Goal: Complete application form

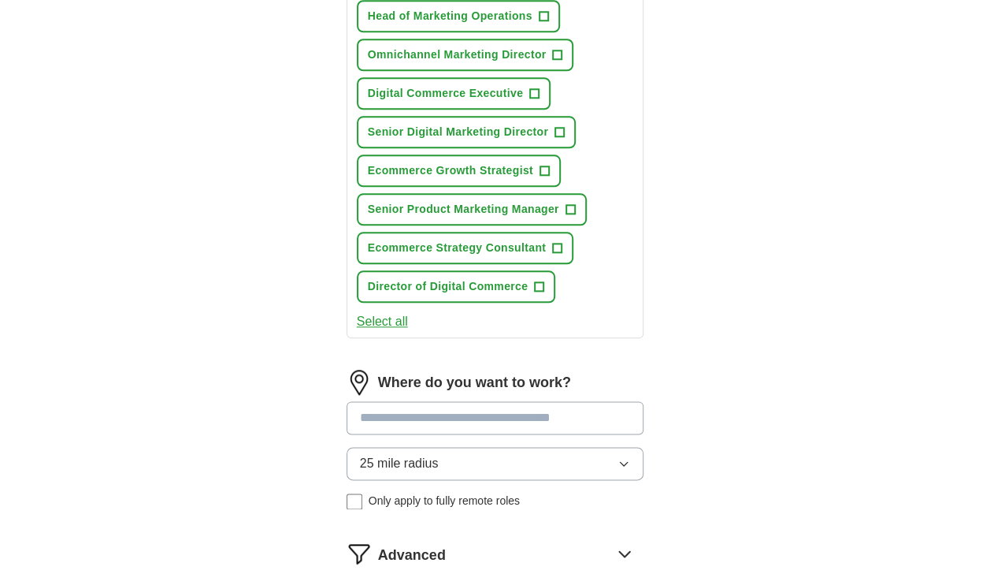
scroll to position [736, 0]
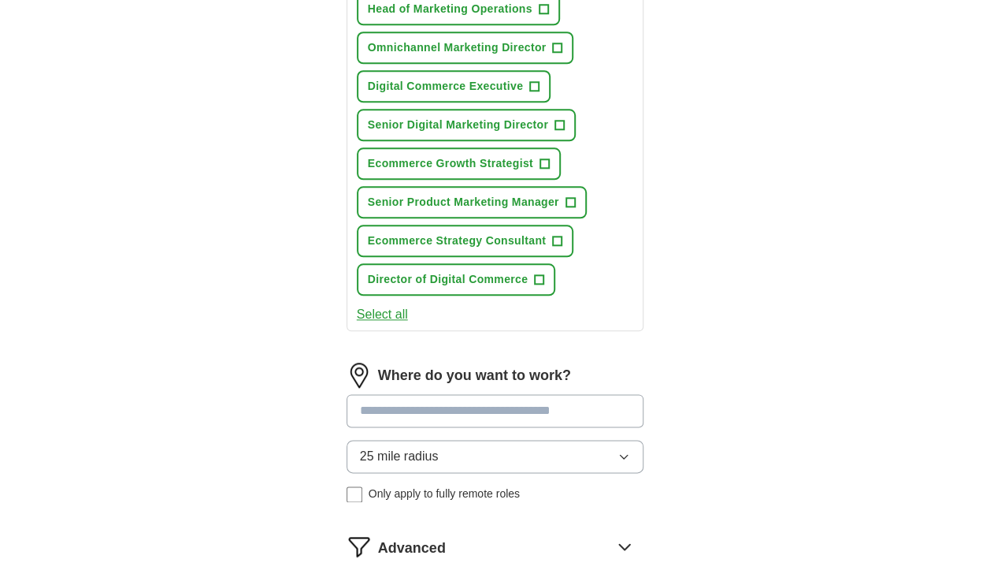
click at [394, 311] on button "Select all" at bounding box center [382, 314] width 51 height 19
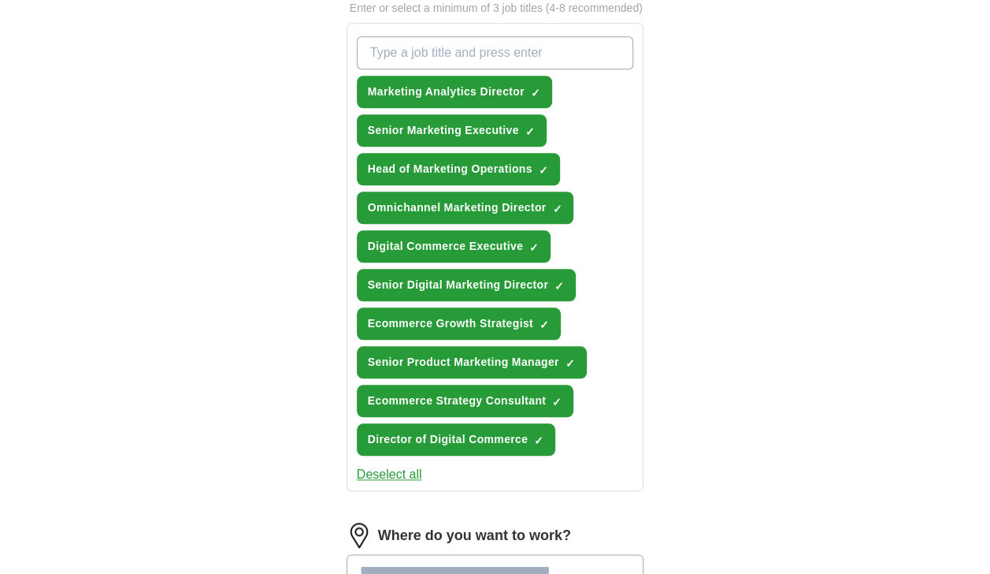
scroll to position [509, 0]
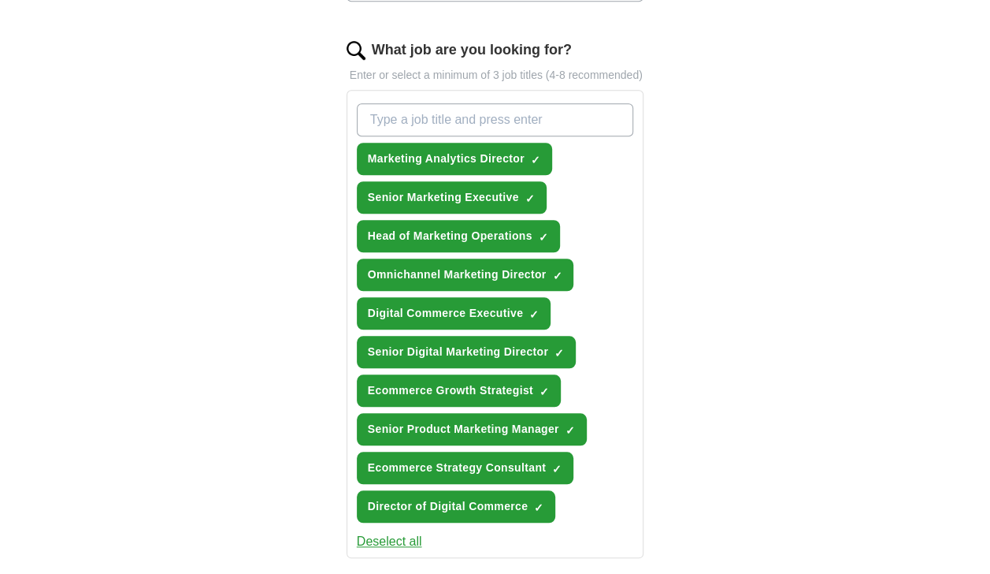
click at [385, 538] on button "Deselect all" at bounding box center [389, 541] width 65 height 19
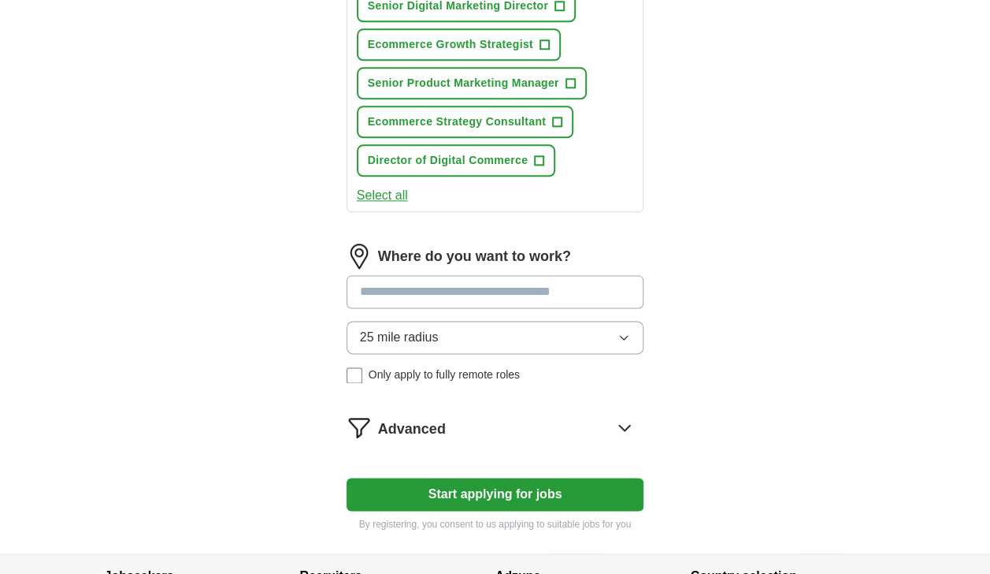
scroll to position [856, 0]
click at [430, 336] on span "25 mile radius" at bounding box center [399, 336] width 79 height 19
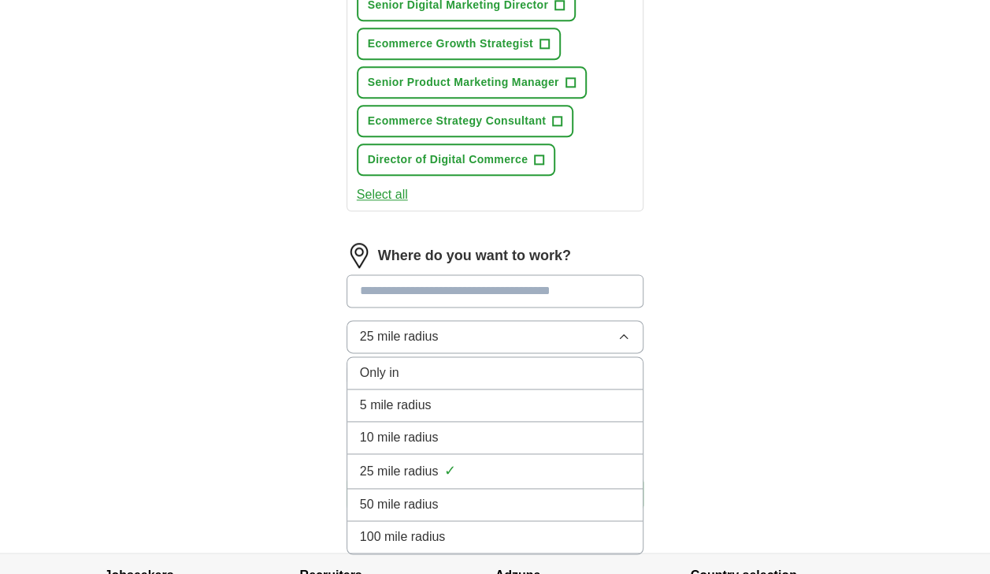
click at [422, 532] on span "100 mile radius" at bounding box center [403, 536] width 86 height 19
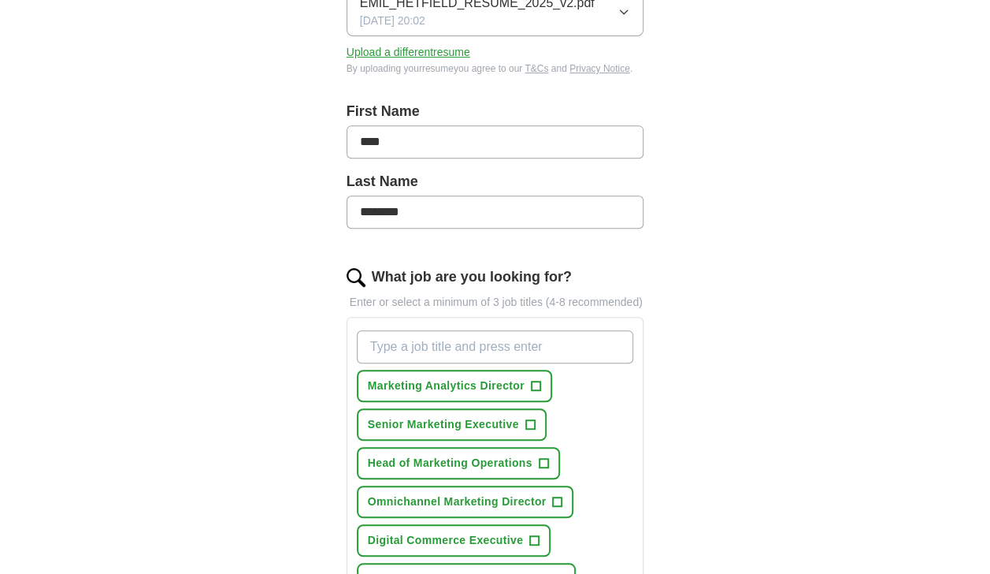
scroll to position [288, 0]
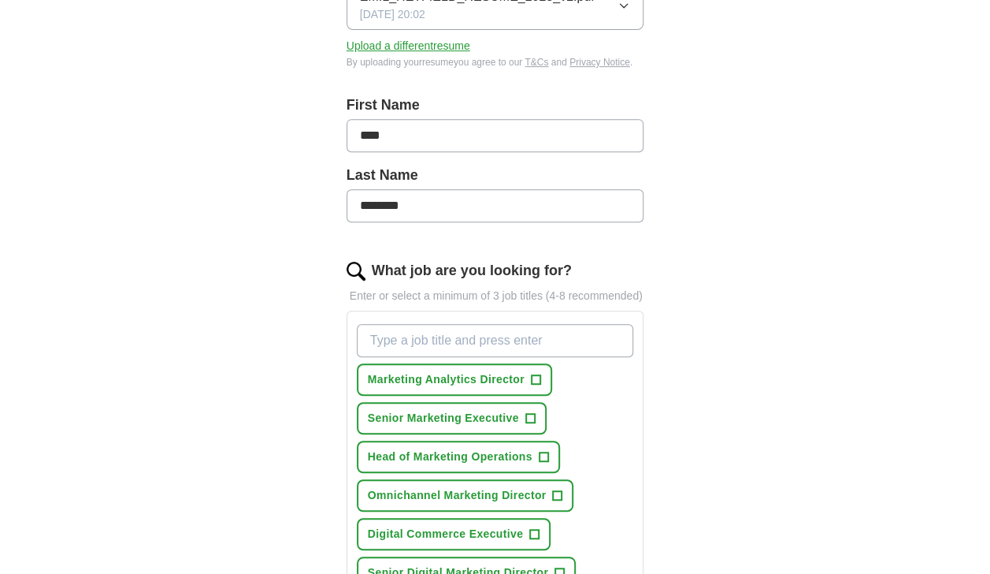
click at [443, 340] on input "What job are you looking for?" at bounding box center [495, 340] width 277 height 33
type input "VP of Ecommerce"
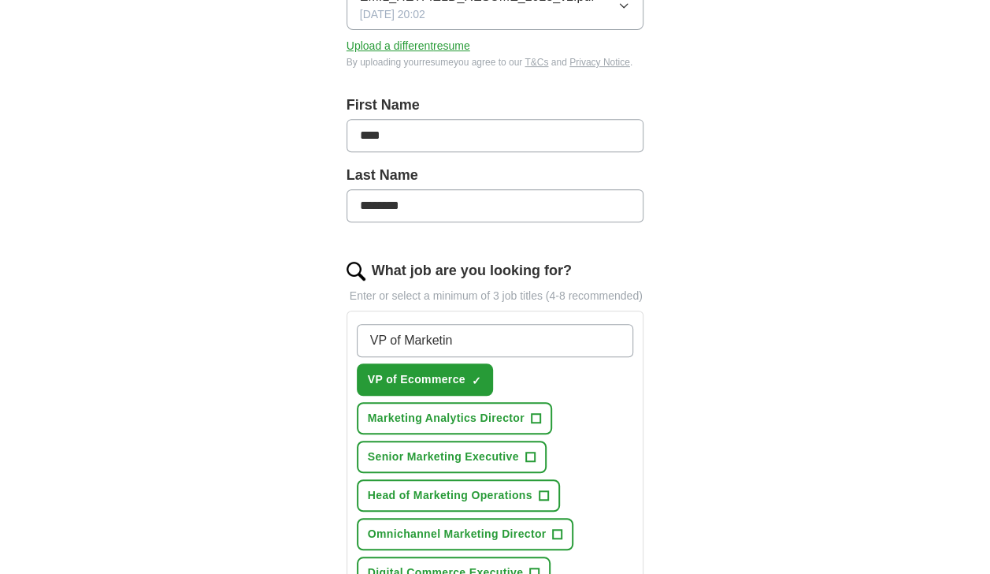
type input "VP of Marketing"
type input "V"
type input "Chief Digital Officer"
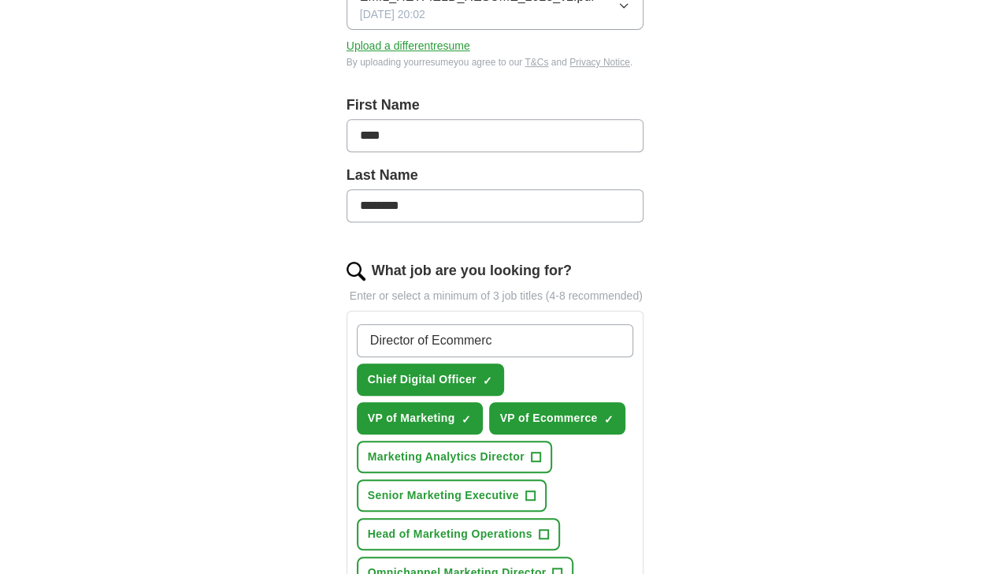
type input "Director of Ecommerce"
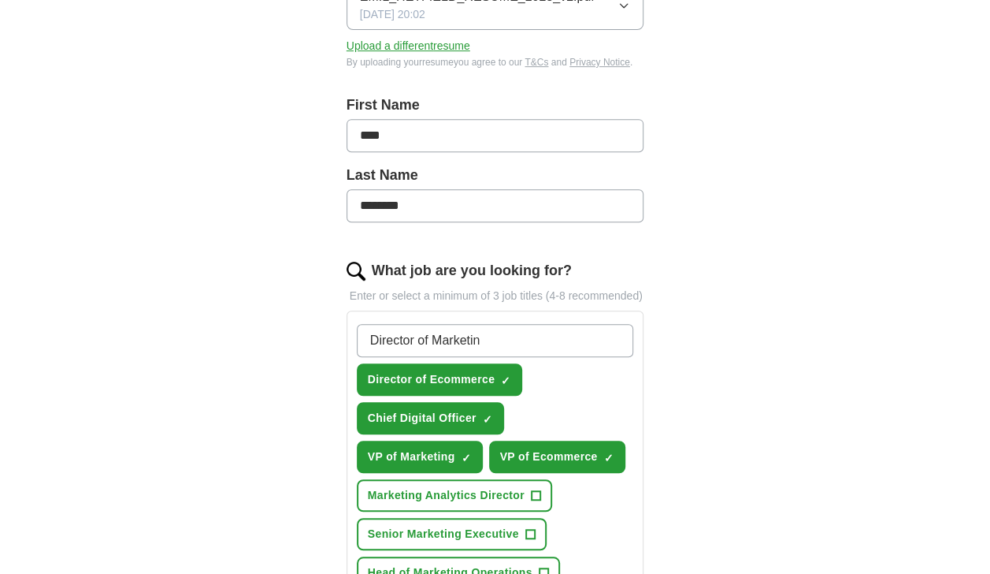
type input "Director of Marketing"
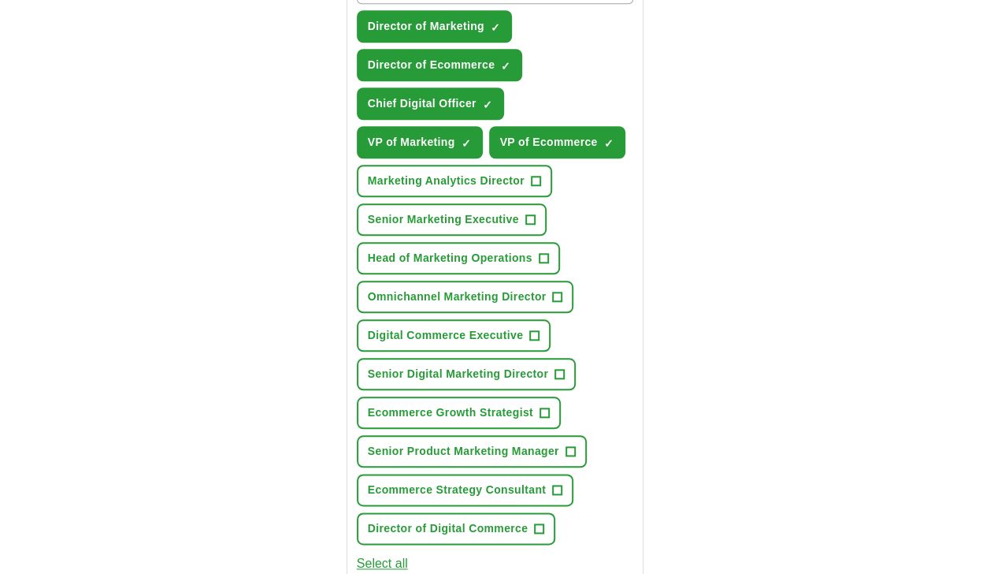
scroll to position [642, 0]
click at [556, 370] on span "+" at bounding box center [560, 373] width 9 height 13
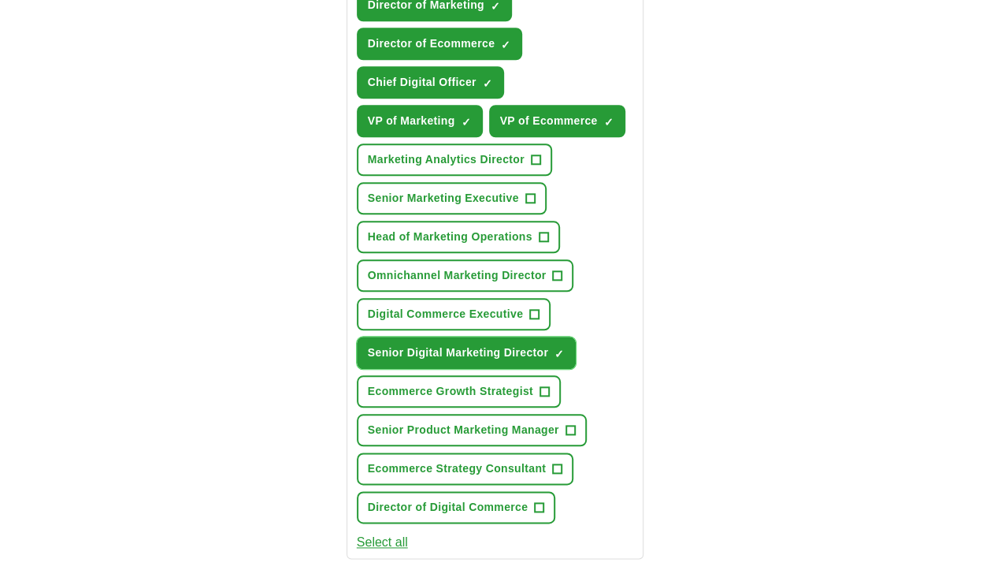
scroll to position [660, 0]
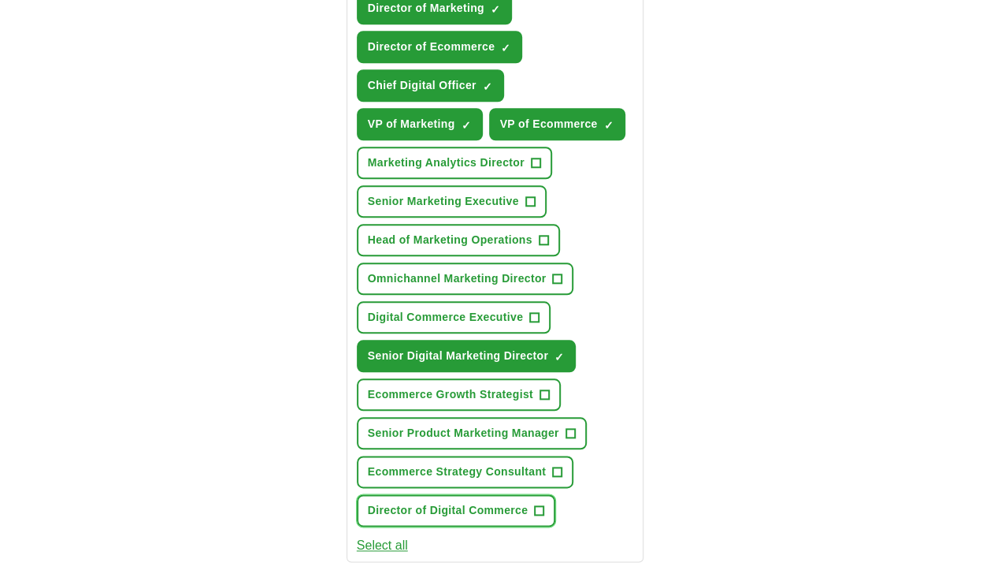
drag, startPoint x: 538, startPoint y: 510, endPoint x: 728, endPoint y: 395, distance: 222.0
click at [728, 395] on div "ApplyIQ Let ApplyIQ do the hard work of searching and applying for jobs. Just t…" at bounding box center [495, 146] width 807 height 1514
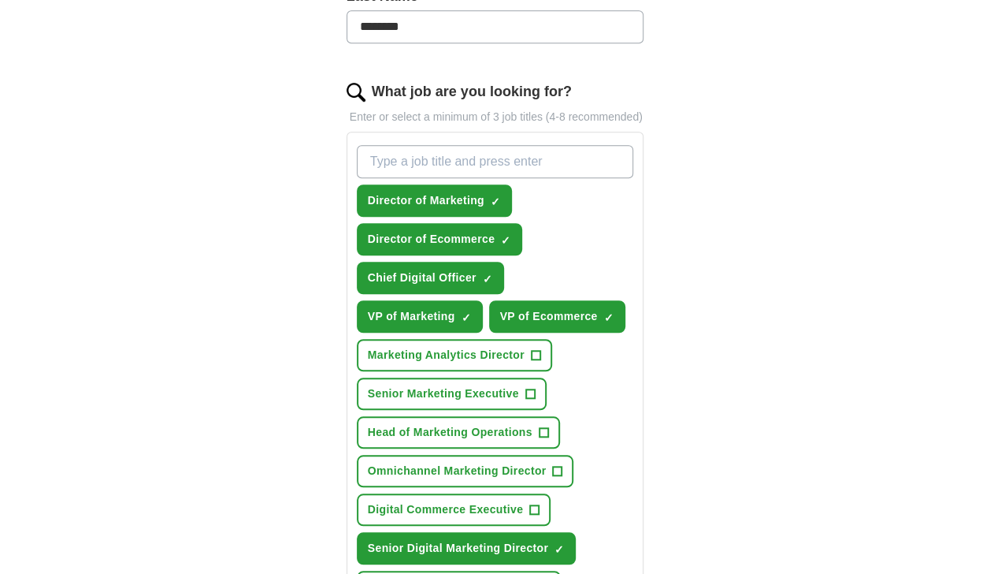
scroll to position [464, 0]
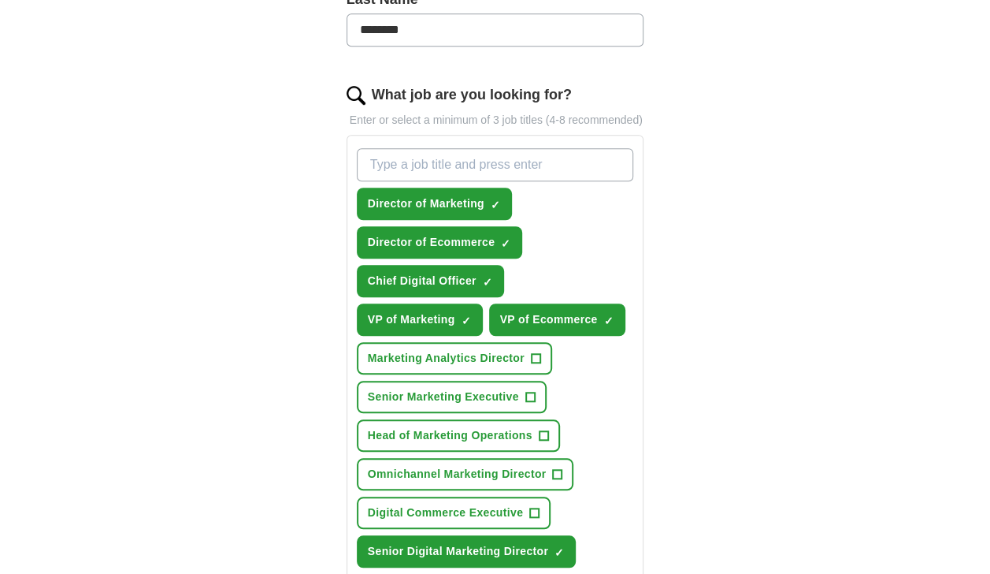
click at [559, 158] on input "What job are you looking for?" at bounding box center [495, 164] width 277 height 33
type input "Sr Director of Digital Commerce"
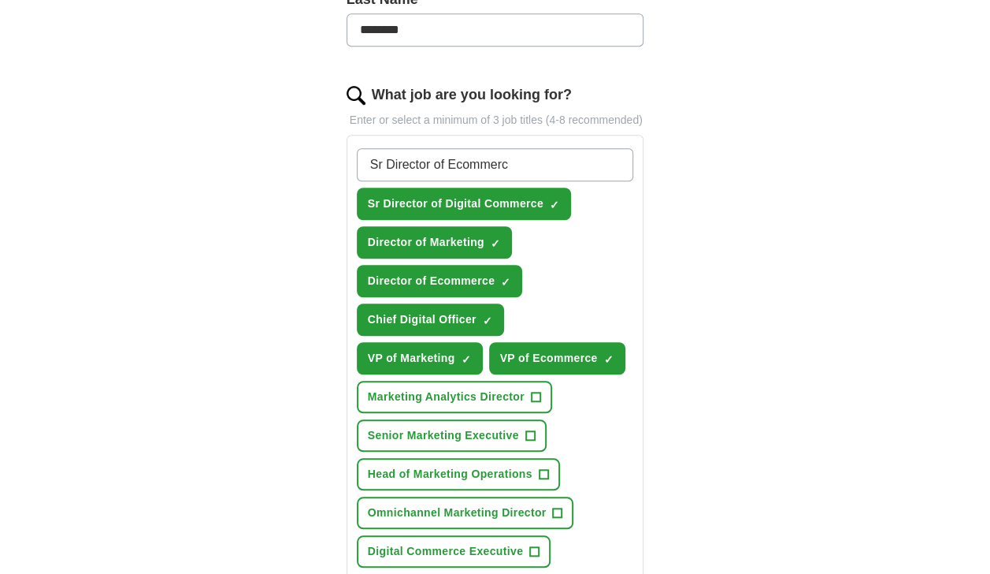
type input "Sr Director of Ecommerce"
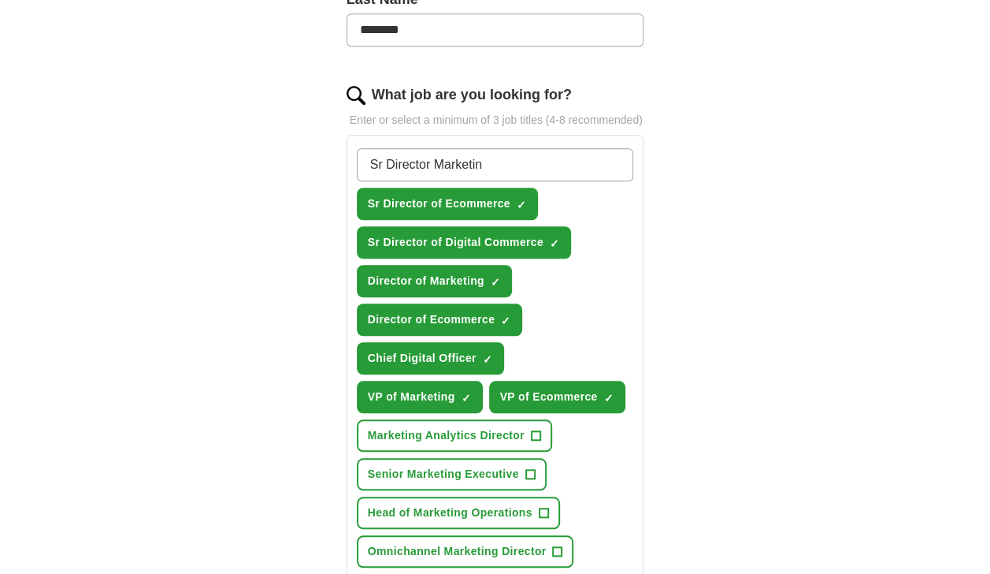
type input "Sr Director Marketing"
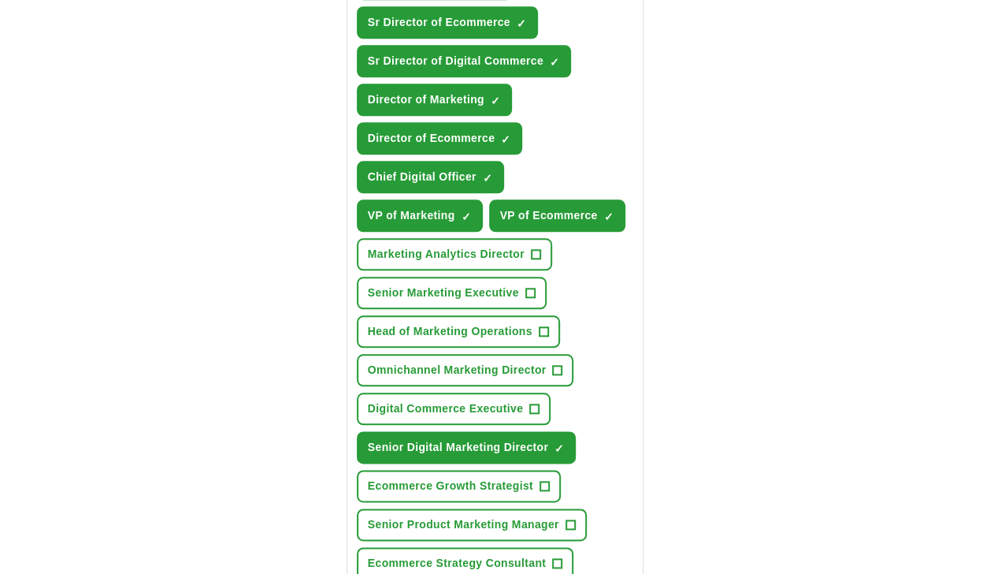
scroll to position [764, 0]
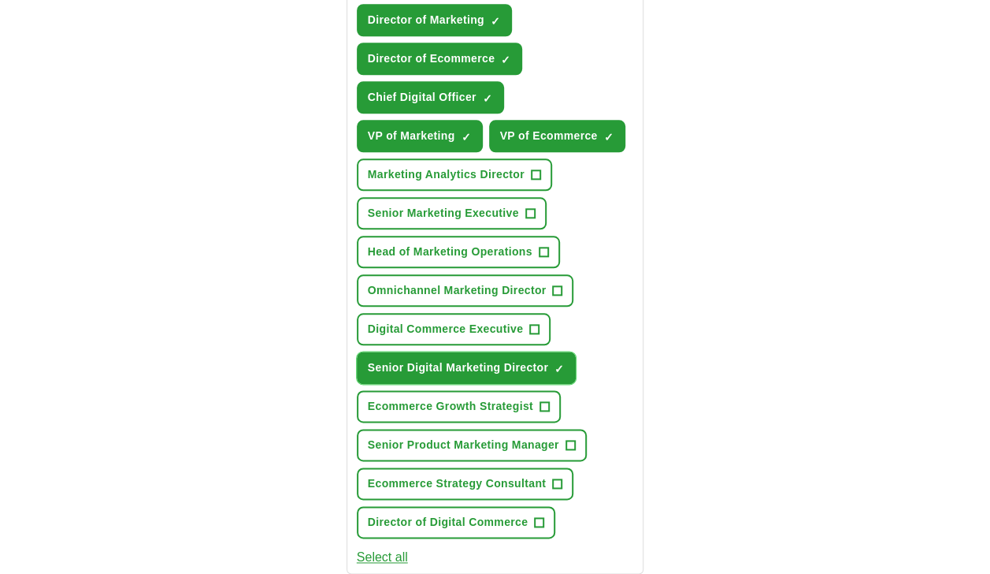
click at [0, 0] on span "×" at bounding box center [0, 0] width 0 height 0
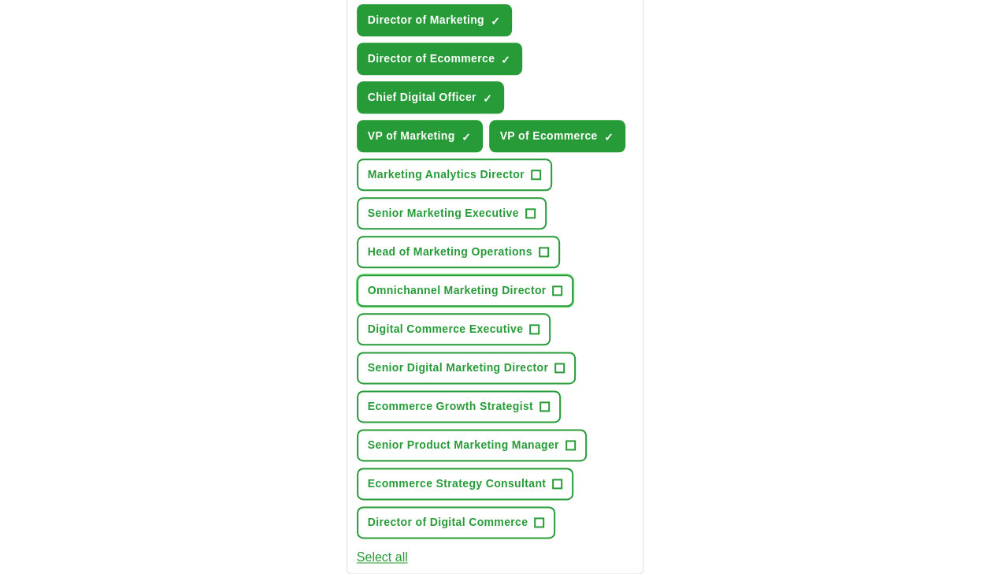
click at [556, 285] on span "+" at bounding box center [557, 290] width 9 height 13
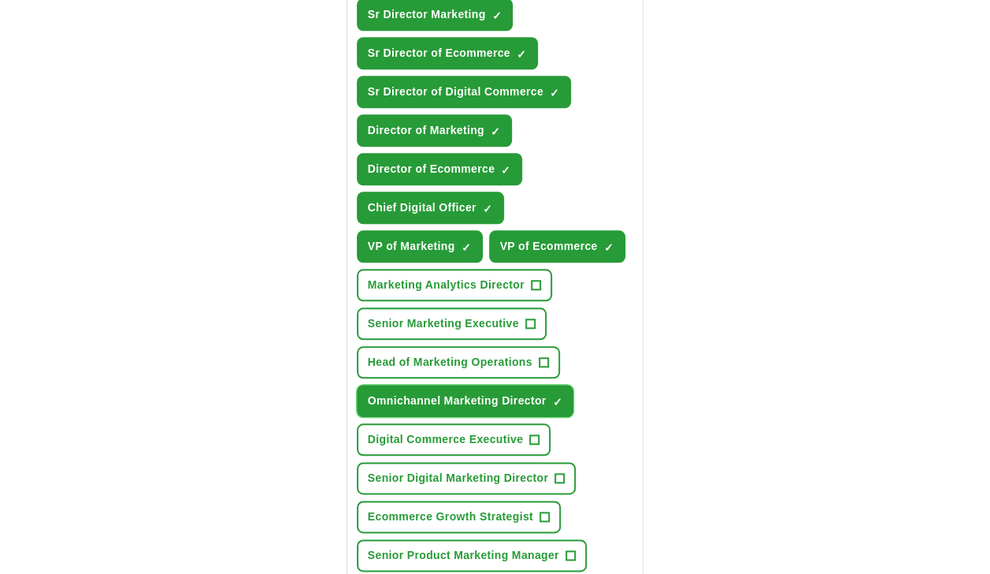
scroll to position [652, 0]
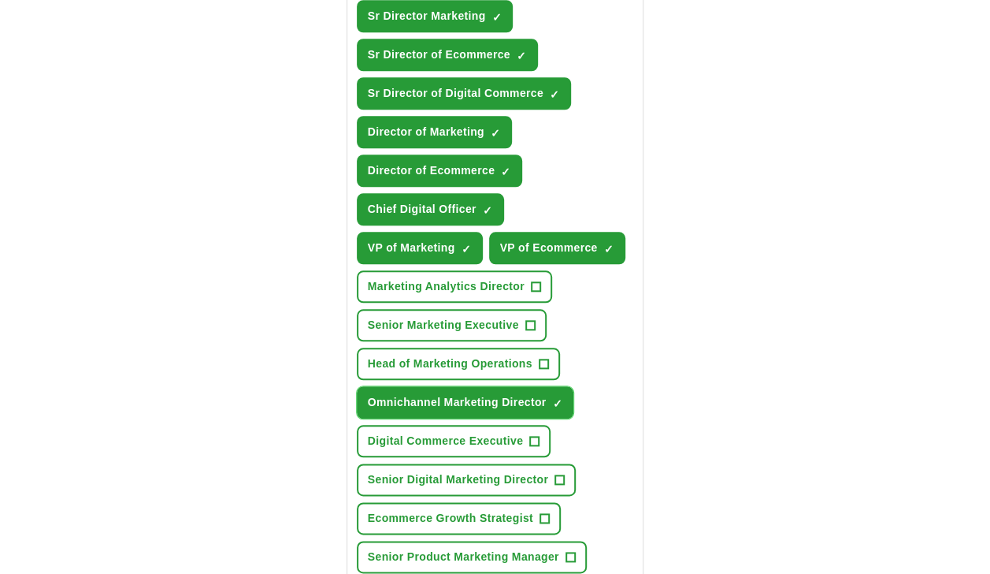
click at [0, 0] on span "×" at bounding box center [0, 0] width 0 height 0
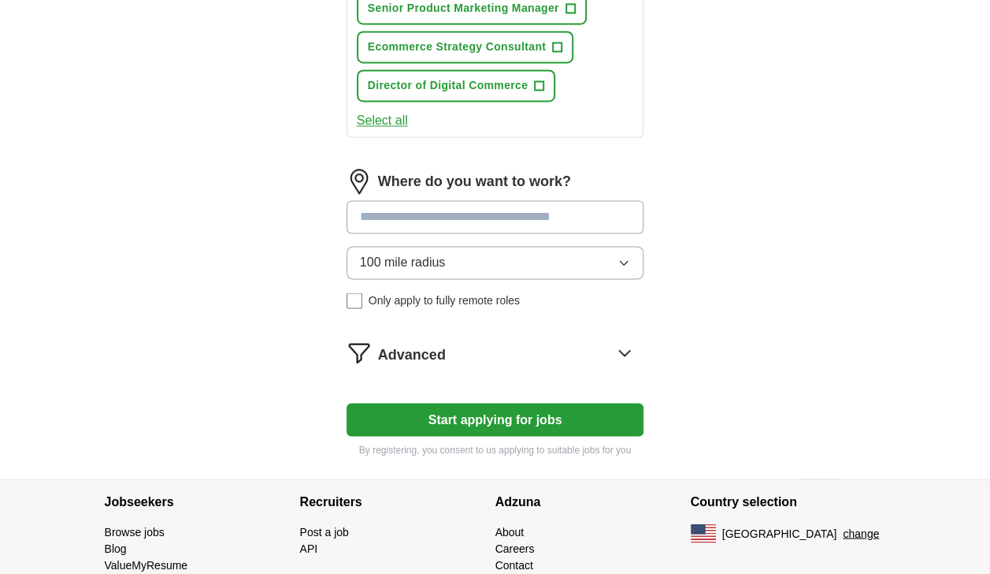
scroll to position [1210, 0]
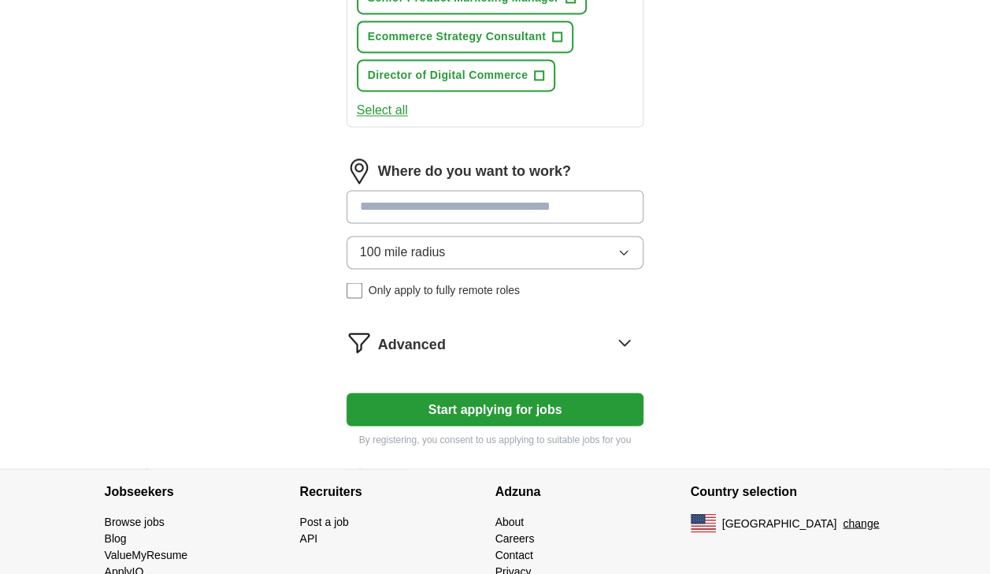
click at [491, 205] on input at bounding box center [496, 206] width 298 height 33
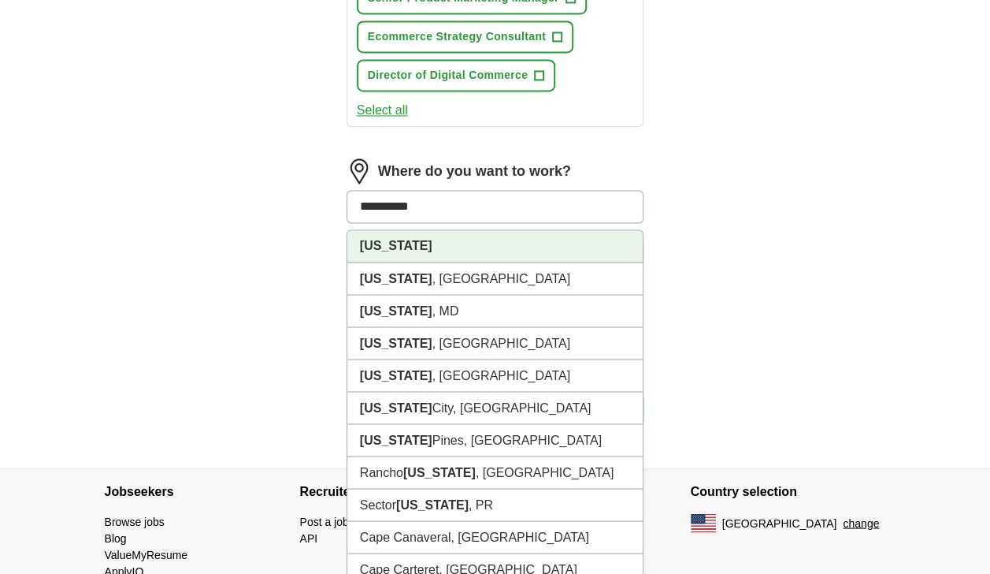
click at [465, 241] on li "[US_STATE]" at bounding box center [495, 246] width 296 height 32
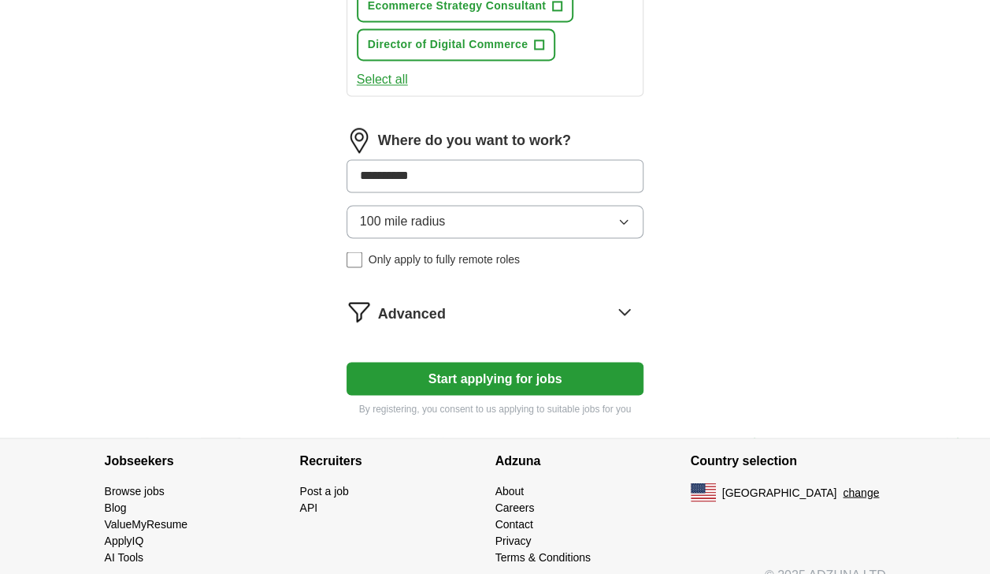
scroll to position [1242, 0]
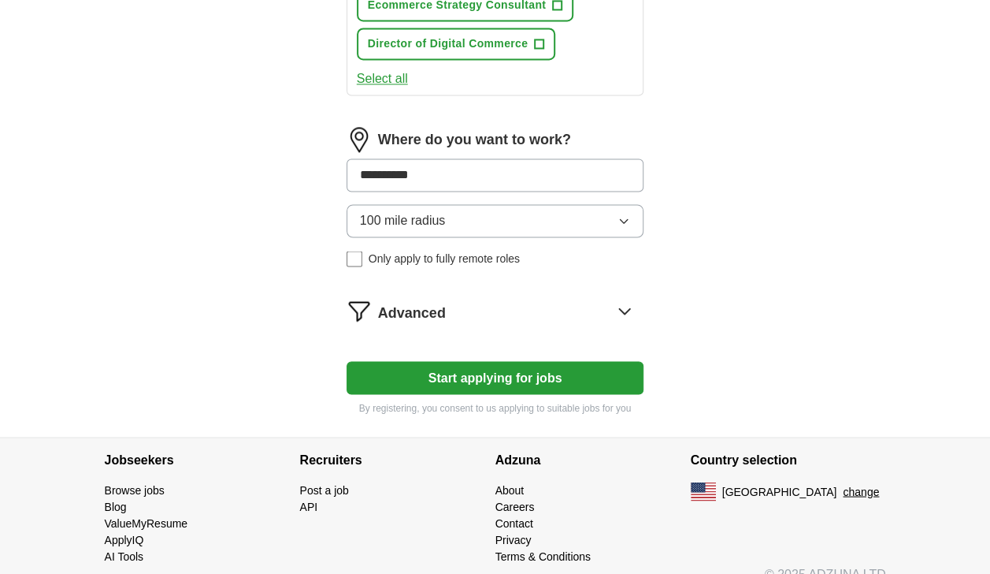
drag, startPoint x: 473, startPoint y: 170, endPoint x: 244, endPoint y: 168, distance: 228.5
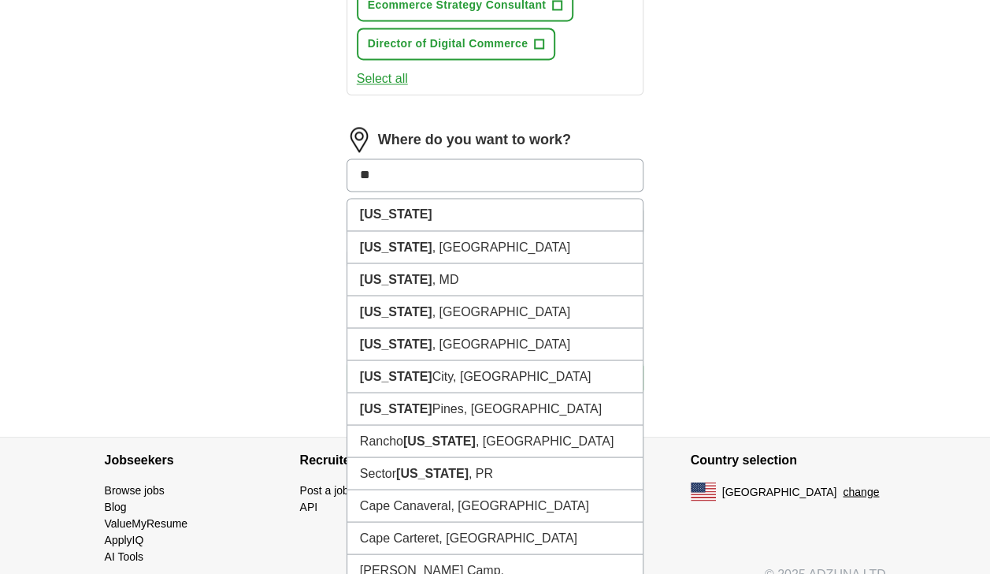
type input "*"
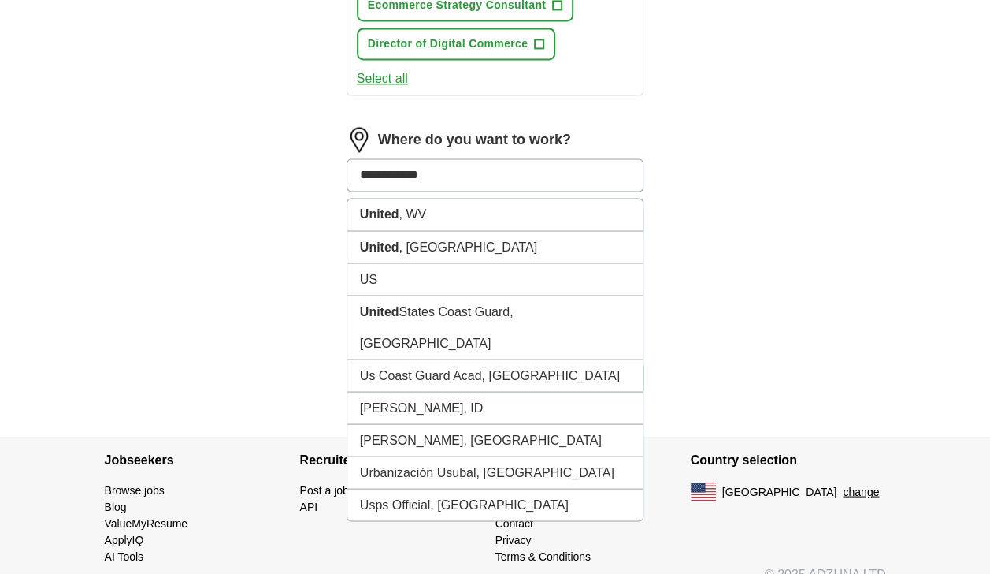
type input "**********"
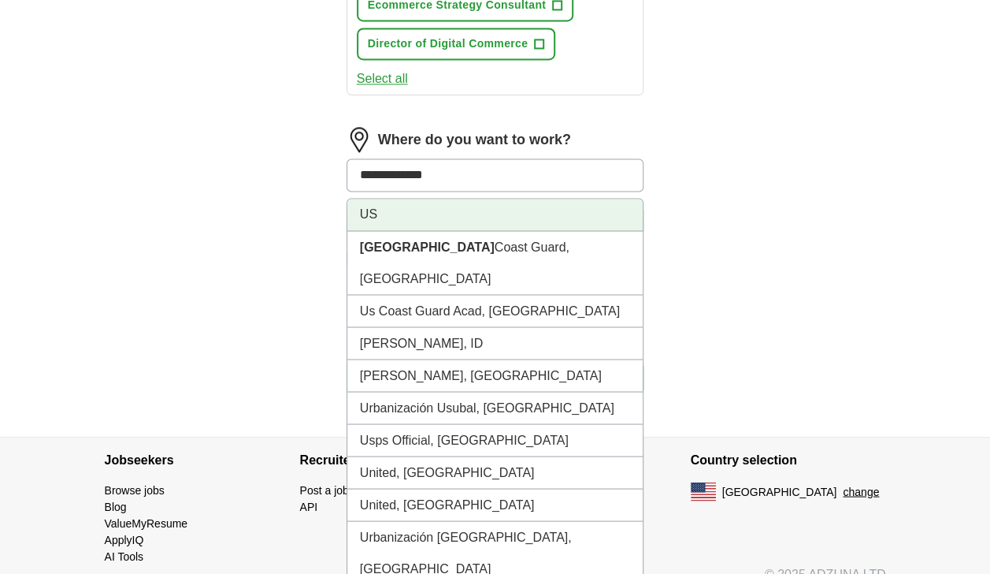
click at [398, 205] on li "US" at bounding box center [495, 215] width 296 height 32
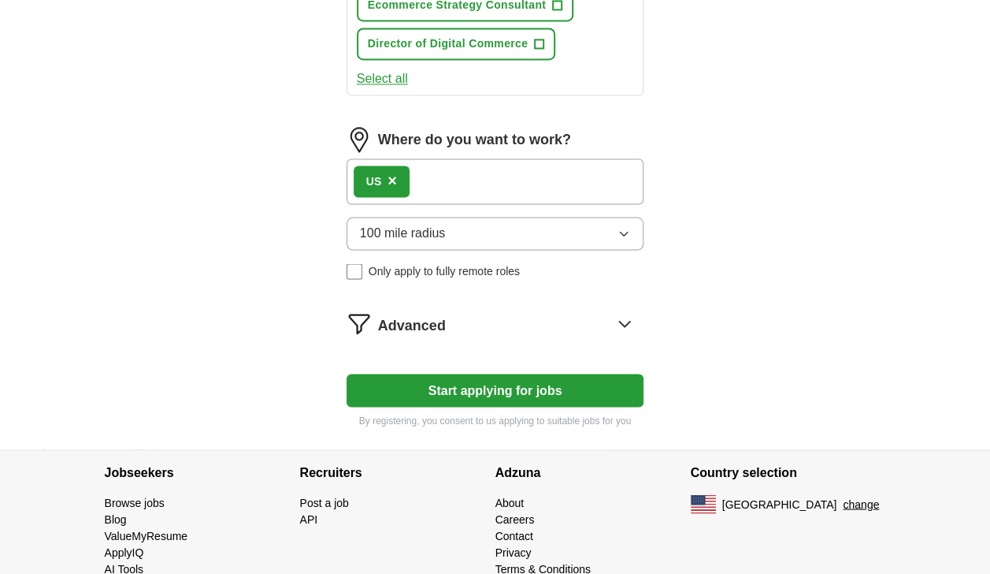
click at [495, 390] on button "Start applying for jobs" at bounding box center [496, 390] width 298 height 33
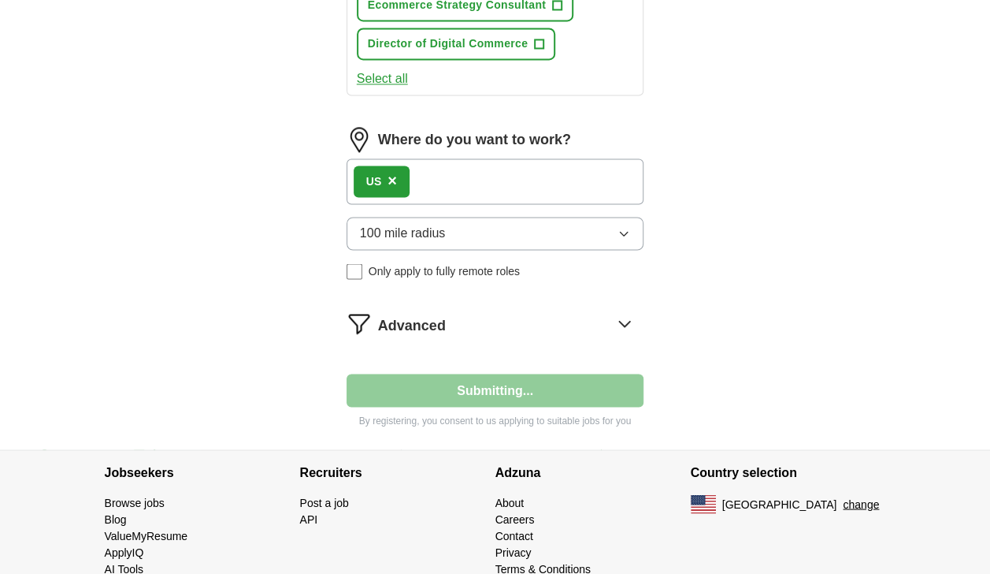
select select "**"
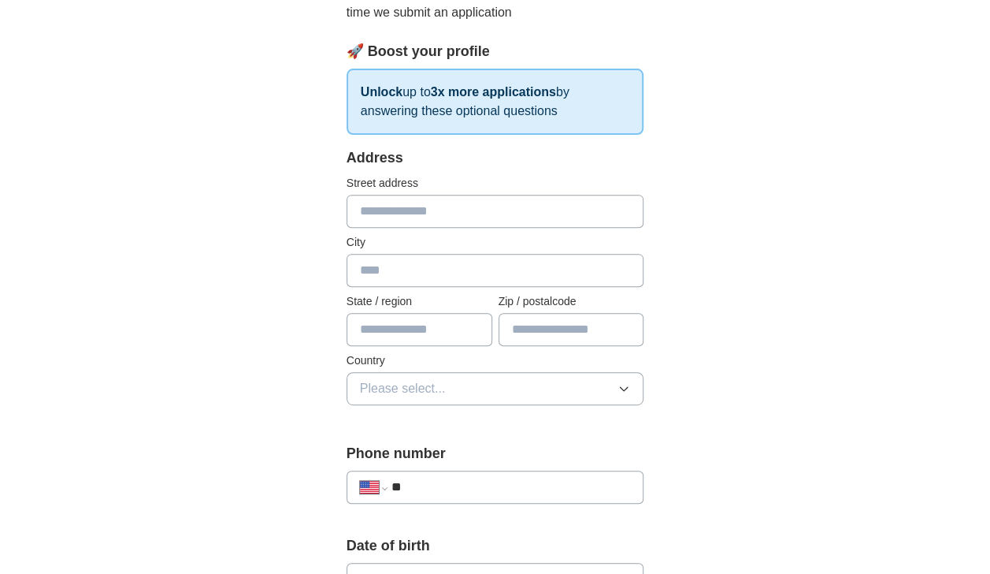
scroll to position [217, 0]
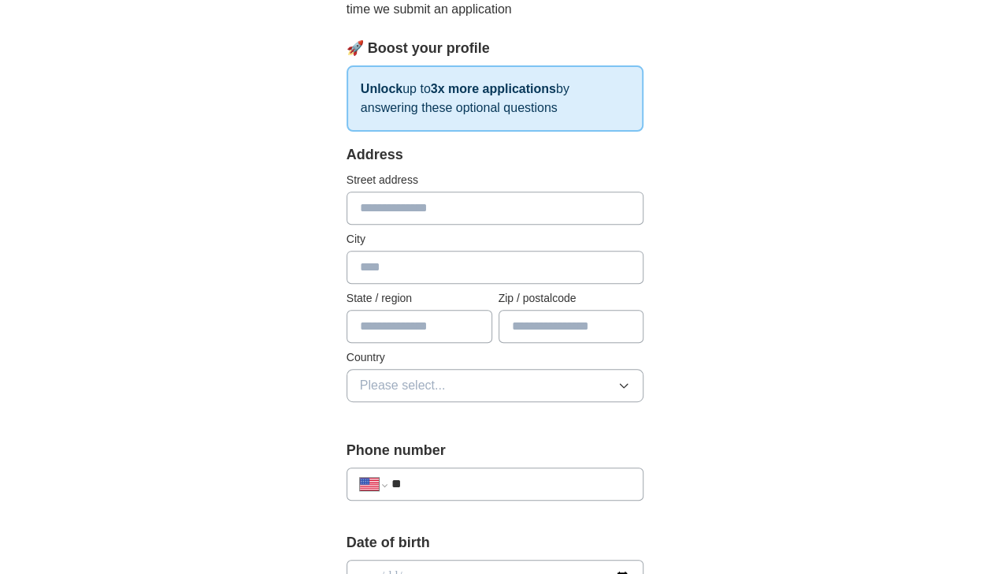
click at [523, 399] on button "Please select..." at bounding box center [496, 385] width 298 height 33
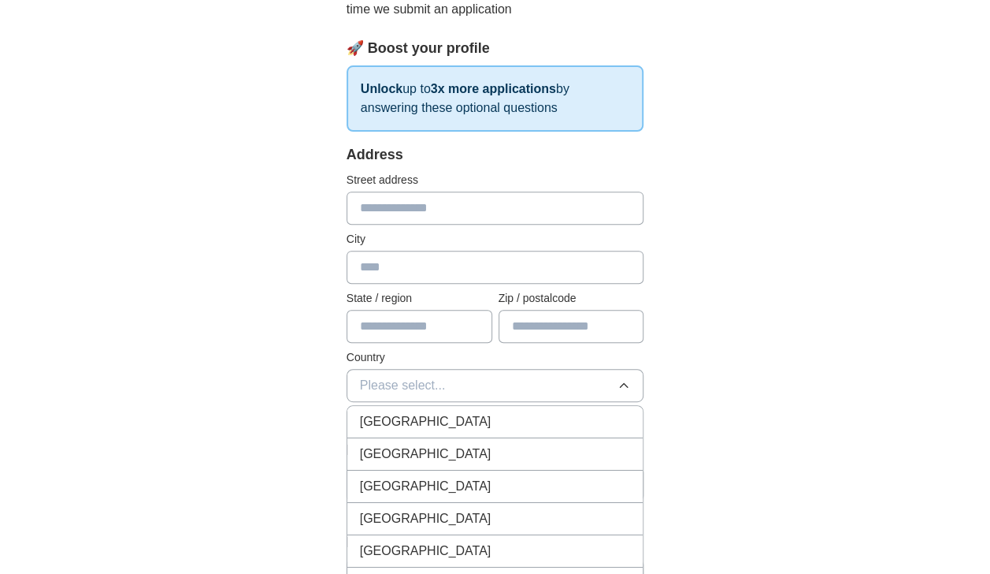
click at [459, 446] on div "[GEOGRAPHIC_DATA]" at bounding box center [495, 453] width 271 height 19
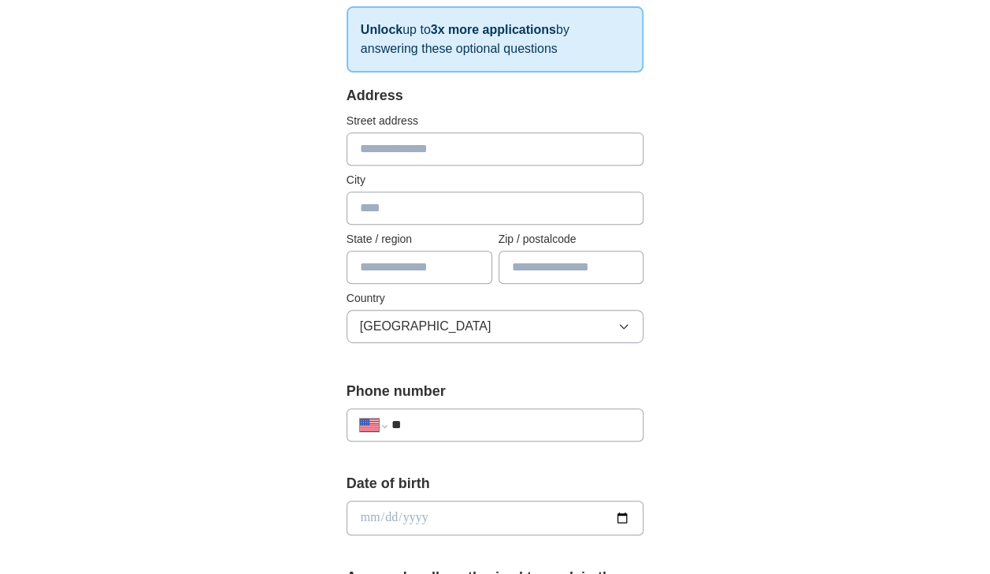
scroll to position [277, 0]
click at [399, 266] on input "text" at bounding box center [420, 266] width 146 height 33
type input "**"
click at [753, 279] on div "**********" at bounding box center [495, 498] width 807 height 1454
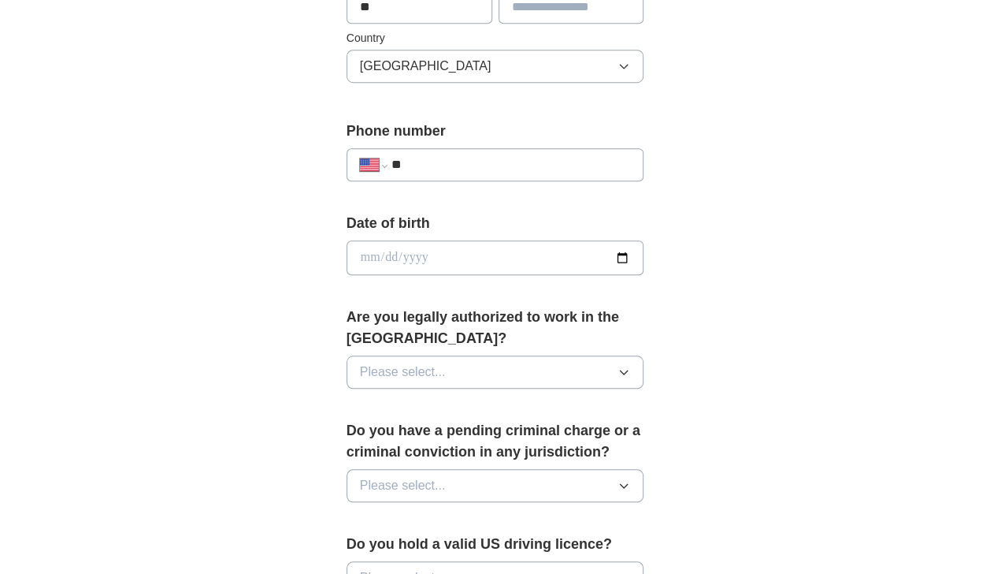
scroll to position [537, 0]
click at [544, 165] on input "**" at bounding box center [512, 163] width 240 height 19
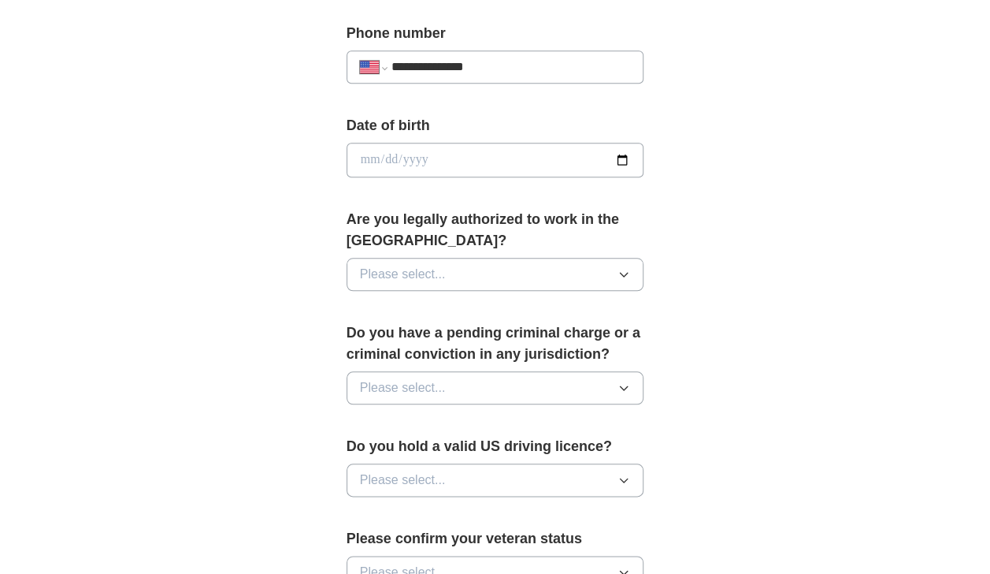
scroll to position [640, 0]
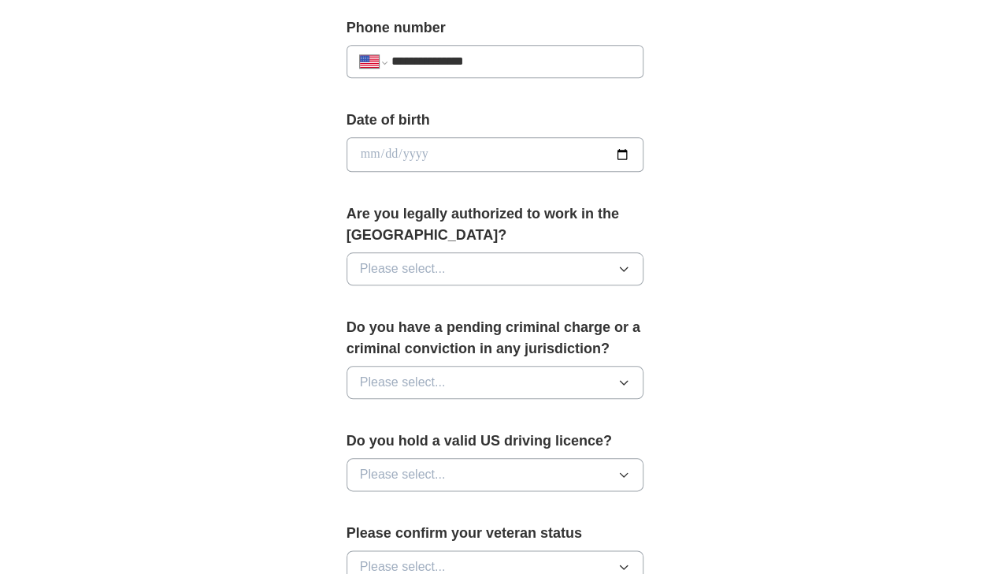
type input "**********"
click at [610, 273] on button "Please select..." at bounding box center [496, 268] width 298 height 33
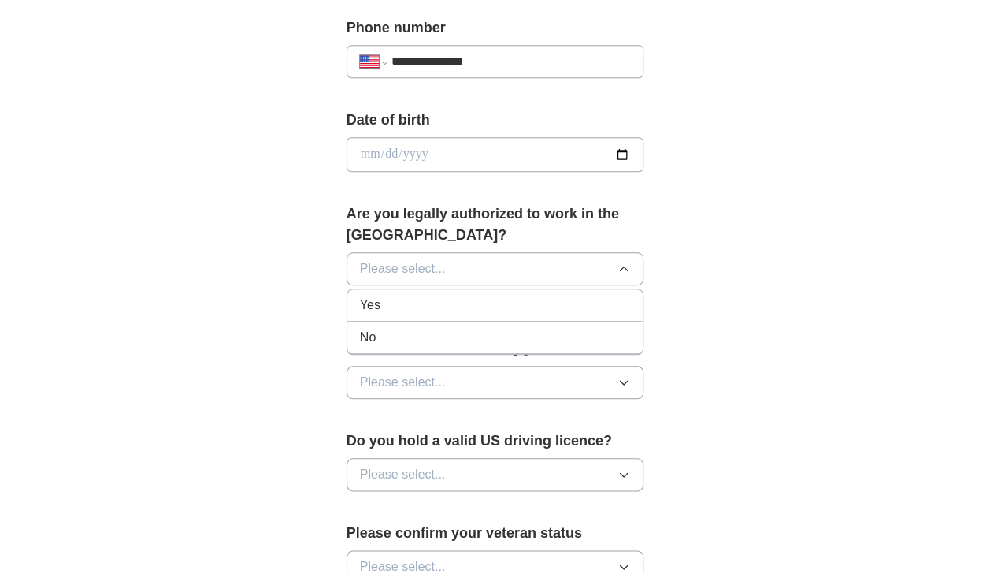
click at [442, 304] on div "Yes" at bounding box center [495, 304] width 271 height 19
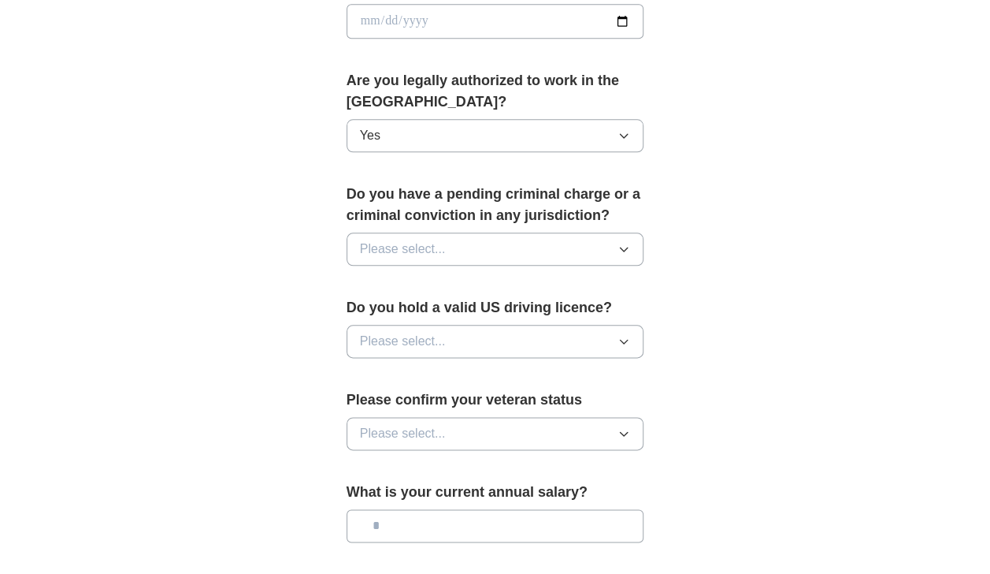
scroll to position [782, 0]
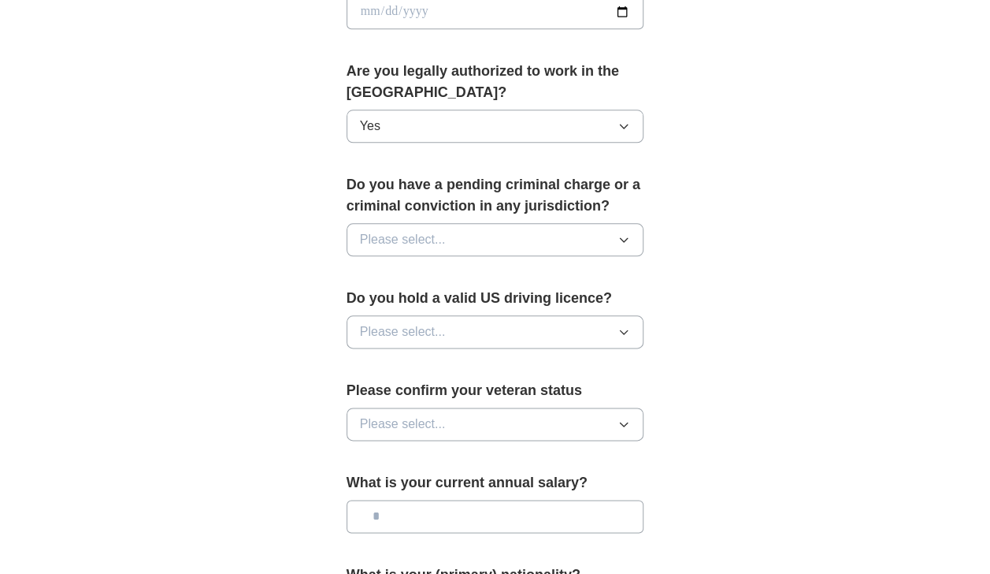
click at [607, 249] on button "Please select..." at bounding box center [496, 239] width 298 height 33
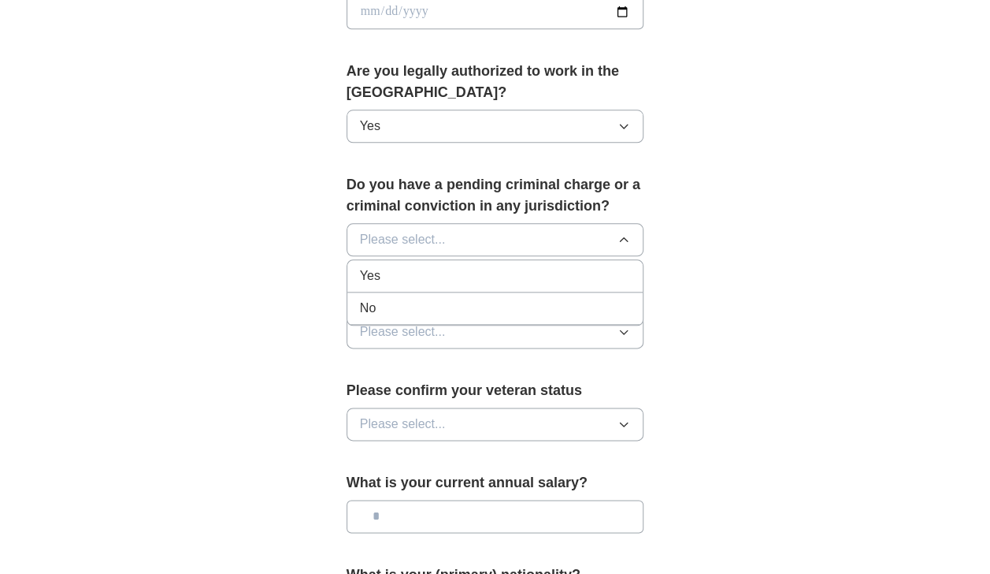
click at [457, 300] on div "No" at bounding box center [495, 308] width 271 height 19
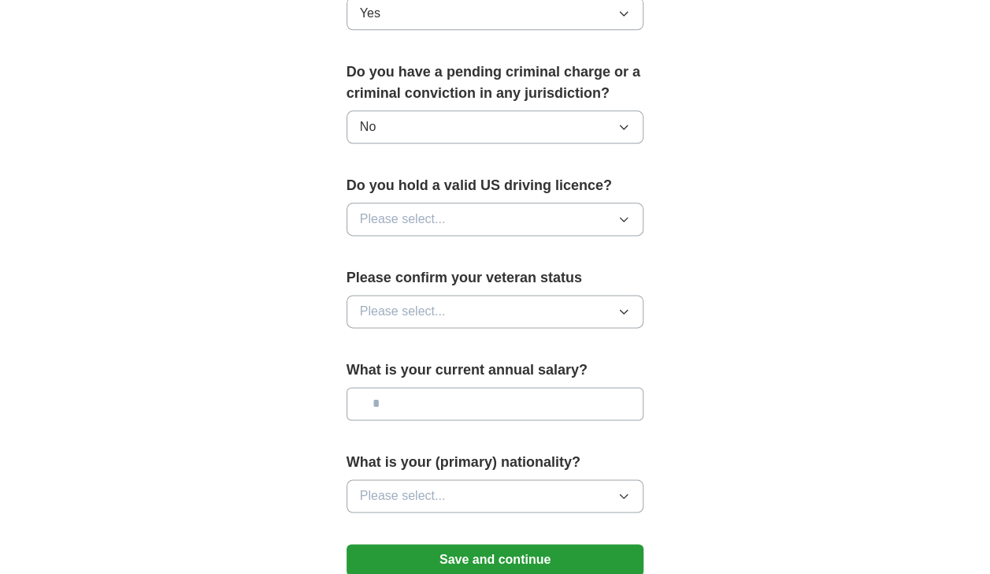
scroll to position [897, 0]
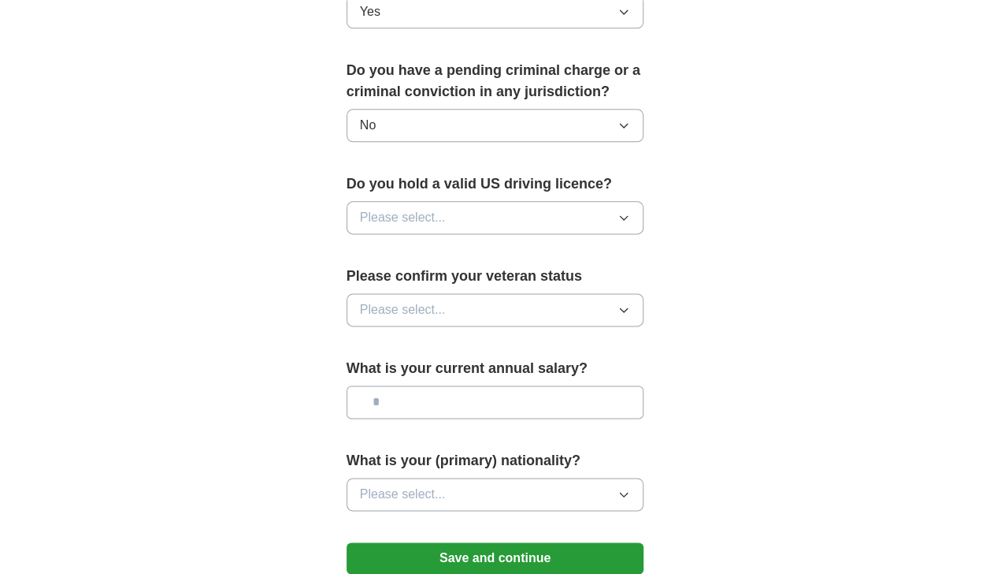
click at [611, 208] on button "Please select..." at bounding box center [496, 217] width 298 height 33
click at [452, 252] on div "Yes" at bounding box center [495, 253] width 271 height 19
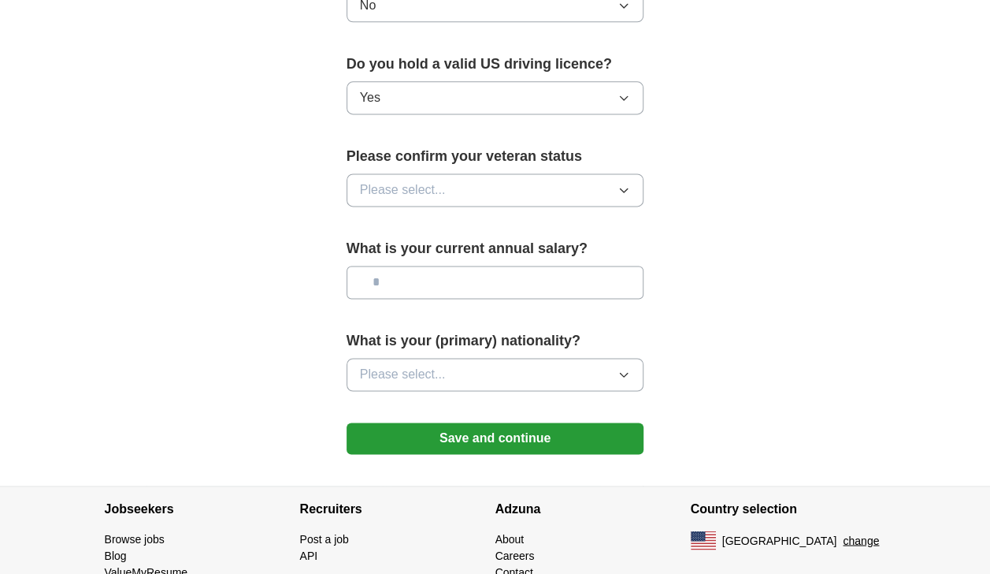
scroll to position [1021, 0]
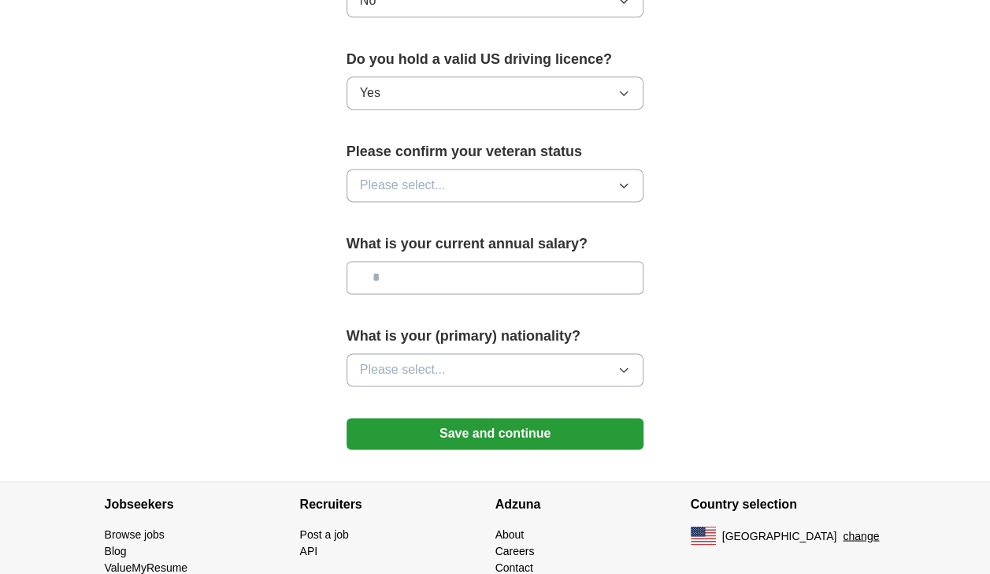
click at [616, 176] on button "Please select..." at bounding box center [496, 185] width 298 height 33
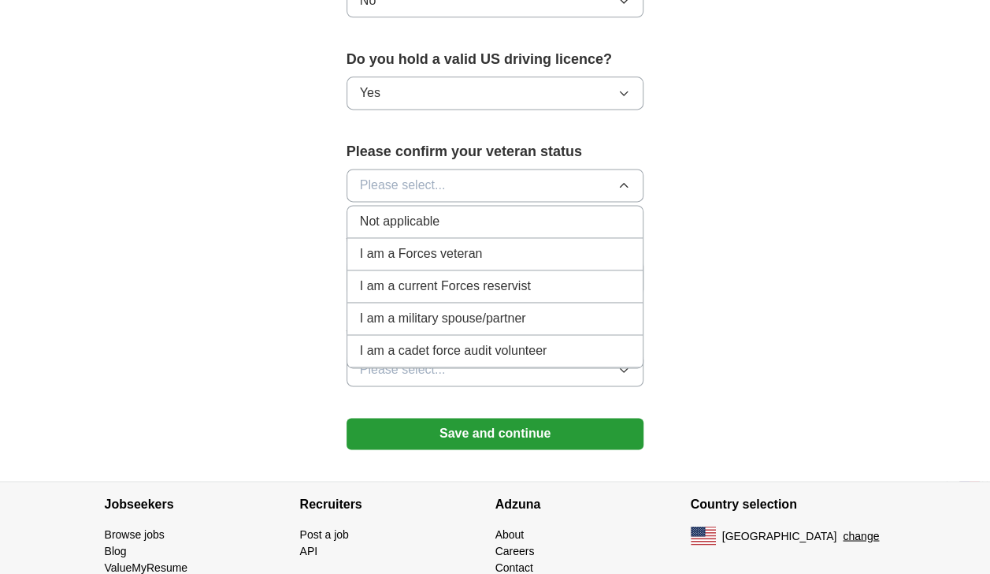
scroll to position [1081, 0]
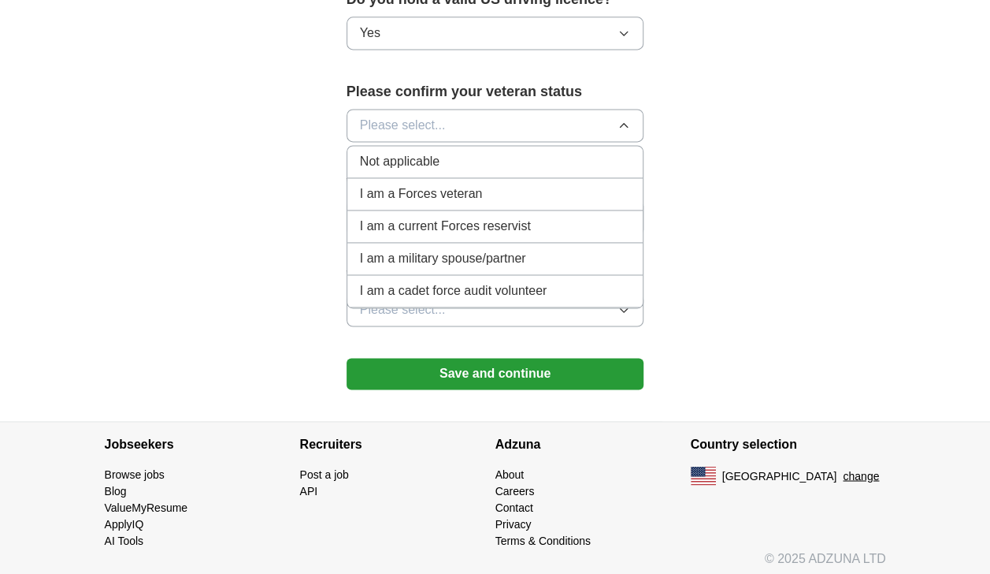
click at [490, 154] on div "Not applicable" at bounding box center [495, 161] width 271 height 19
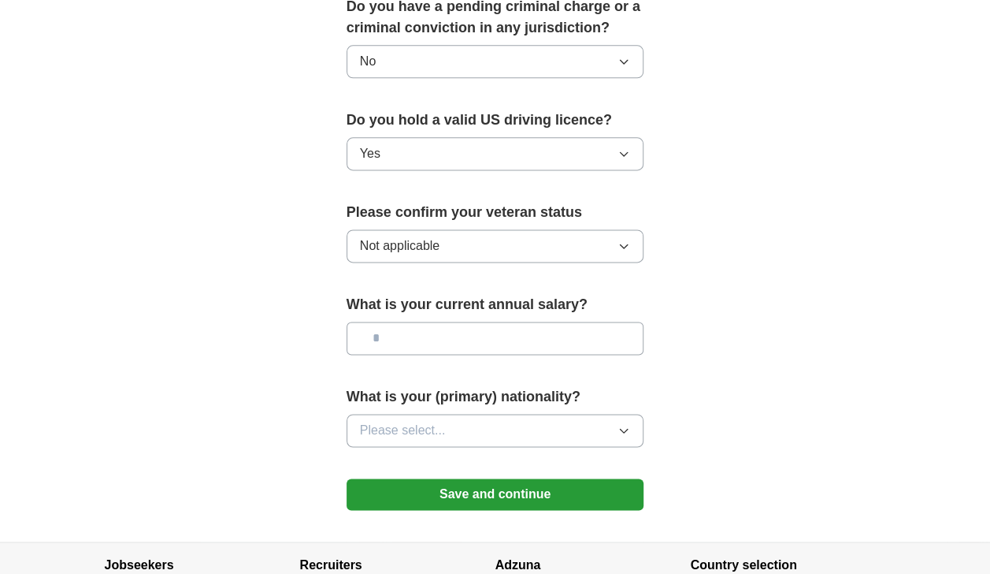
scroll to position [957, 0]
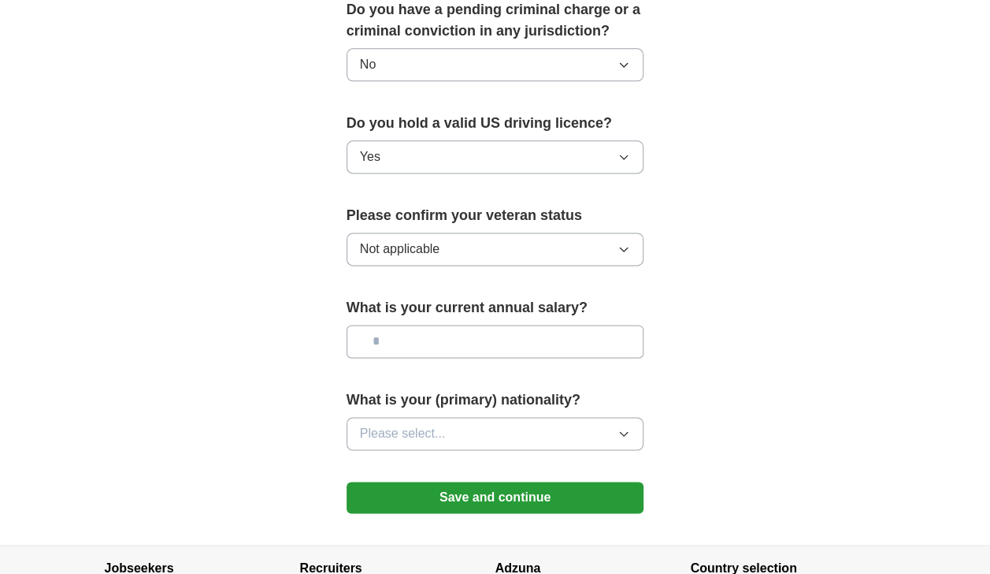
click at [620, 427] on icon "button" at bounding box center [624, 433] width 13 height 13
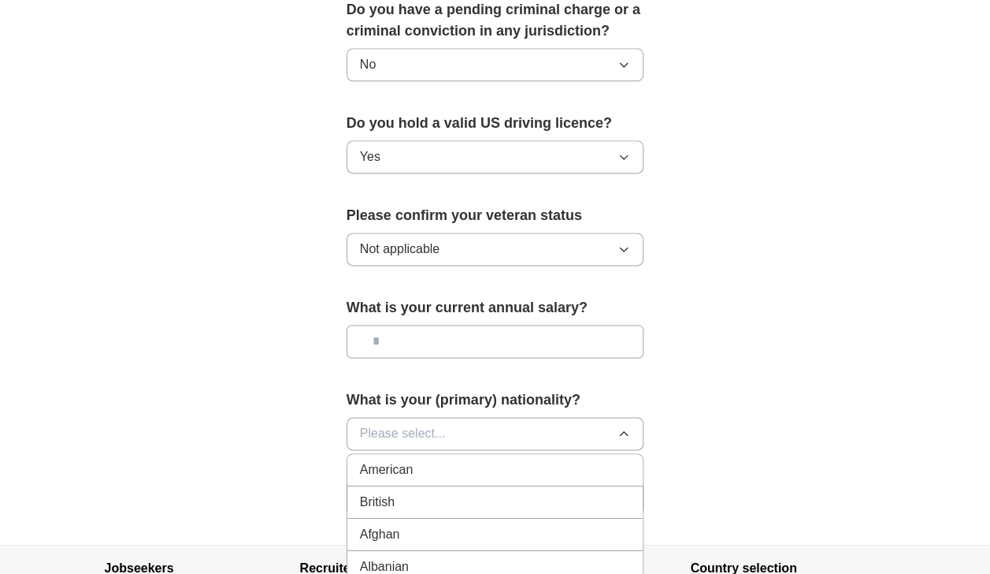
click at [555, 454] on li "American" at bounding box center [495, 470] width 296 height 32
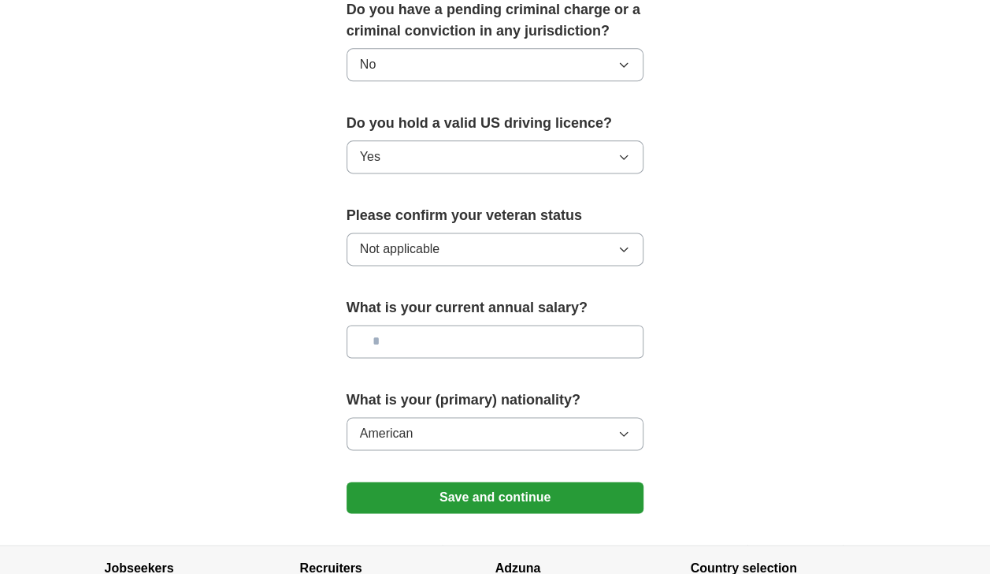
scroll to position [1081, 0]
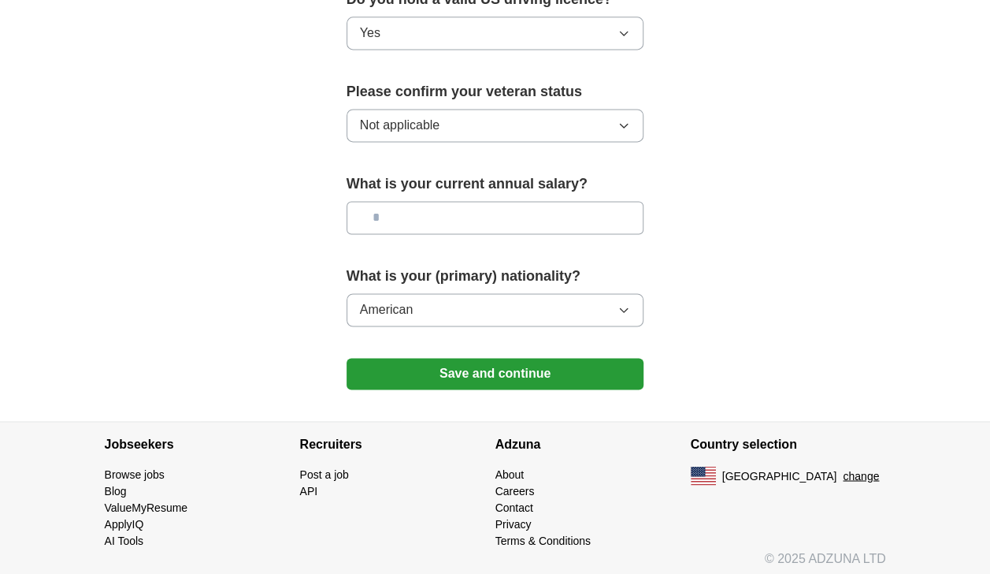
click at [515, 367] on button "Save and continue" at bounding box center [496, 374] width 298 height 32
